Goal: Information Seeking & Learning: Learn about a topic

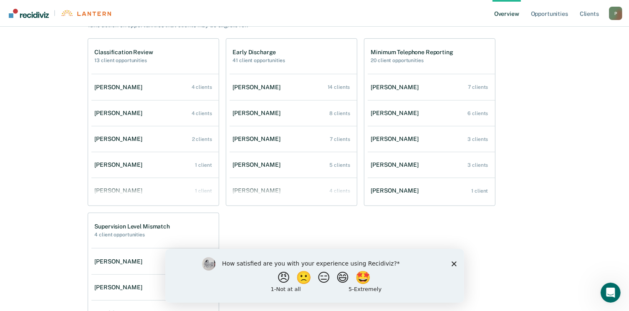
scroll to position [167, 0]
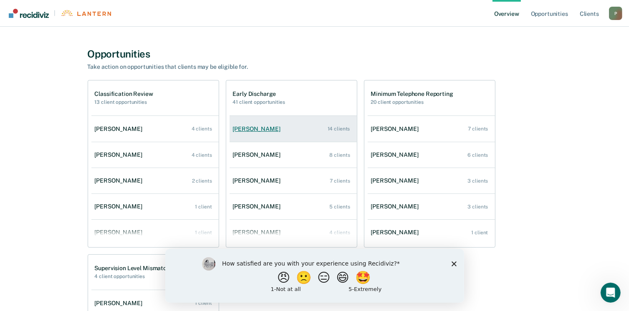
click at [307, 129] on link "[PERSON_NAME] 14 clients" at bounding box center [293, 129] width 127 height 24
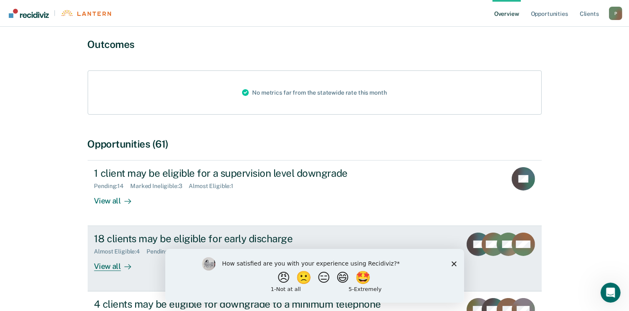
scroll to position [209, 0]
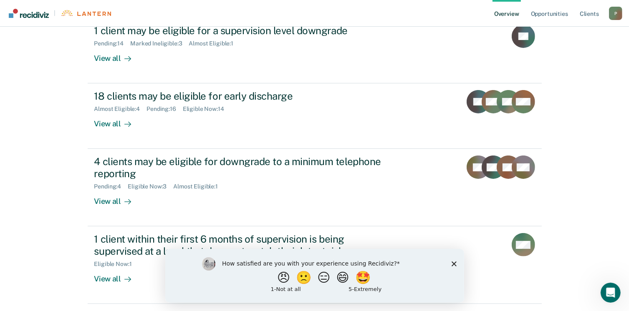
click at [453, 264] on icon "Close survey" at bounding box center [453, 263] width 5 height 5
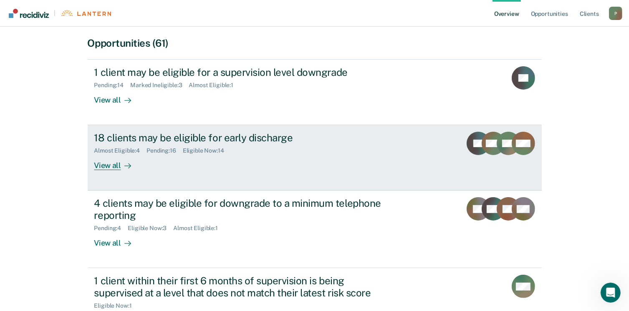
scroll to position [167, 0]
click at [107, 164] on div "View all" at bounding box center [117, 162] width 47 height 16
